Goal: Task Accomplishment & Management: Manage account settings

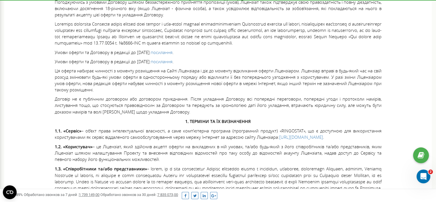
scroll to position [258, 0]
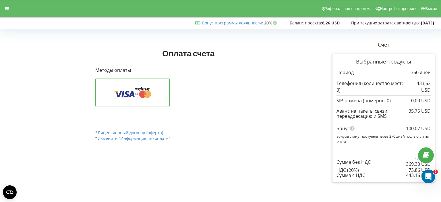
drag, startPoint x: 336, startPoint y: 72, endPoint x: 349, endPoint y: 141, distance: 70.4
click at [349, 141] on div "Период 360 дней 433,62 USD 0,00 USD" at bounding box center [383, 123] width 94 height 108
click at [322, 24] on strong "8,26 USD" at bounding box center [330, 22] width 17 height 5
click at [361, 22] on span "При текущих затратах активен до:" at bounding box center [385, 22] width 69 height 5
click at [350, 11] on link "Реферальная программа" at bounding box center [347, 8] width 54 height 17
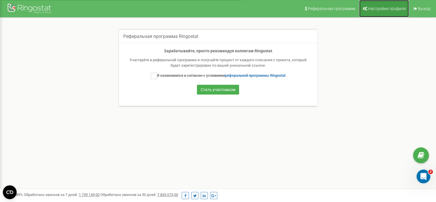
click at [371, 8] on span "Настройки профиля" at bounding box center [387, 8] width 38 height 5
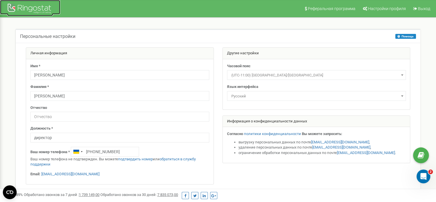
click at [30, 8] on div at bounding box center [30, 9] width 46 height 14
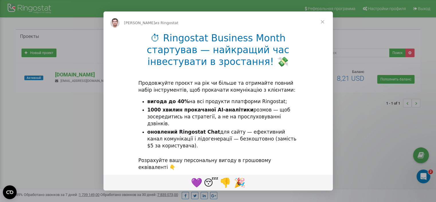
click at [323, 22] on span "Закрыть" at bounding box center [322, 21] width 21 height 21
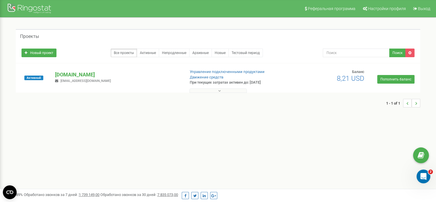
click at [219, 89] on icon at bounding box center [219, 91] width 3 height 4
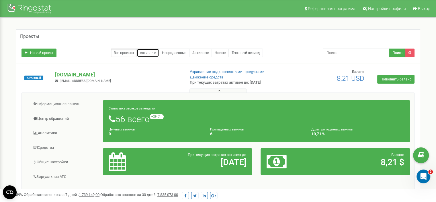
click at [148, 53] on link "Активные" at bounding box center [148, 52] width 22 height 9
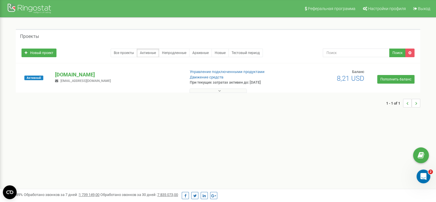
click at [218, 89] on icon at bounding box center [219, 91] width 3 height 4
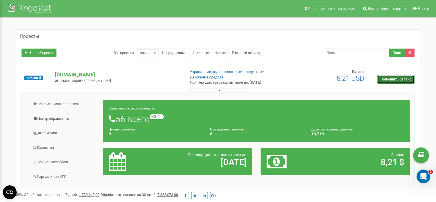
click at [389, 79] on link "Пополнить баланс" at bounding box center [395, 79] width 37 height 9
click at [198, 51] on link "Архивные" at bounding box center [200, 52] width 23 height 9
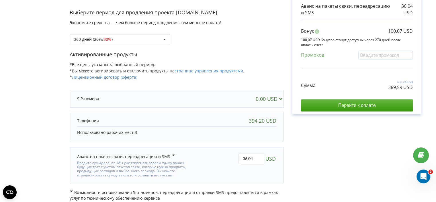
scroll to position [94, 0]
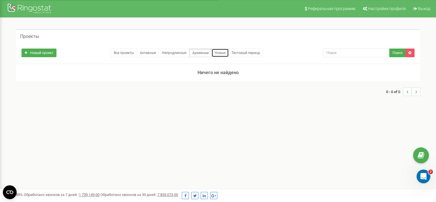
click at [219, 51] on link "Новые" at bounding box center [220, 52] width 17 height 9
click at [245, 50] on link "Тестовый период" at bounding box center [246, 52] width 34 height 9
click at [182, 52] on link "Непродленные" at bounding box center [174, 52] width 31 height 9
click at [147, 52] on link "Активные" at bounding box center [148, 52] width 22 height 9
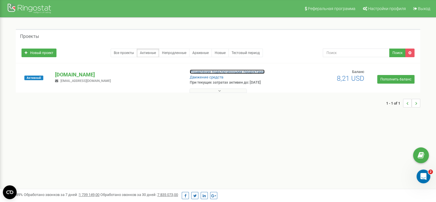
click at [207, 71] on link "Управление подключенными продуктами" at bounding box center [227, 71] width 75 height 4
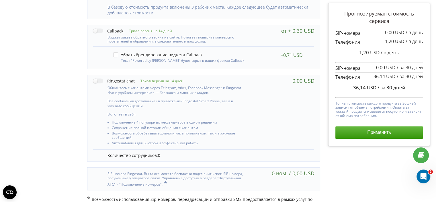
scroll to position [388, 0]
